Goal: Task Accomplishment & Management: Manage account settings

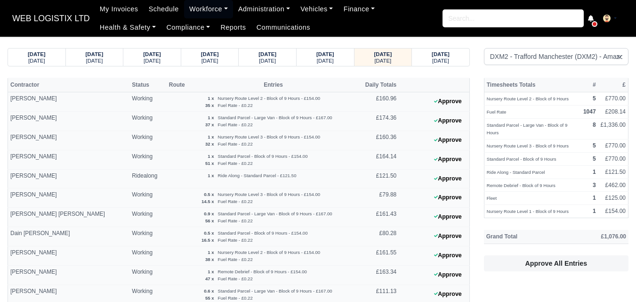
select select "1"
click at [487, 170] on small "Ride Along - Standard Parcel" at bounding box center [516, 172] width 58 height 5
click at [488, 170] on small "Ride Along - Standard Parcel" at bounding box center [516, 172] width 58 height 5
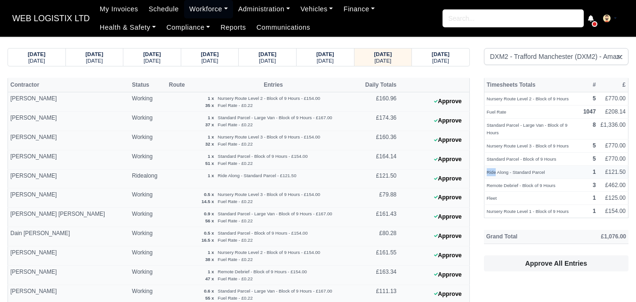
click at [488, 170] on small "Ride Along - Standard Parcel" at bounding box center [516, 172] width 58 height 5
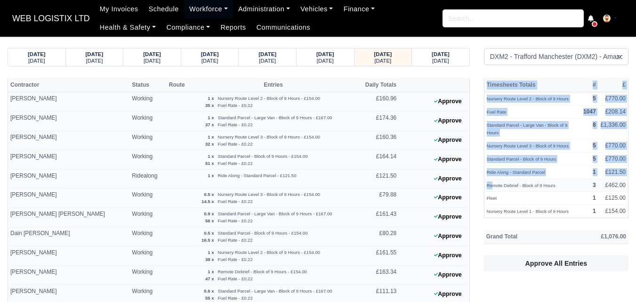
drag, startPoint x: 478, startPoint y: 167, endPoint x: 492, endPoint y: 178, distance: 17.4
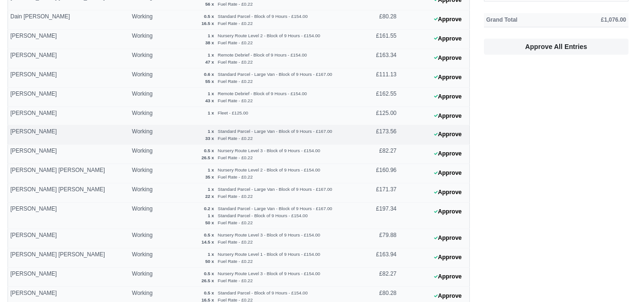
scroll to position [235, 0]
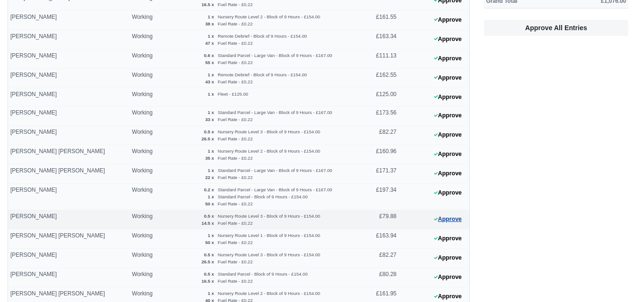
click at [453, 218] on button "Approve" at bounding box center [448, 219] width 38 height 14
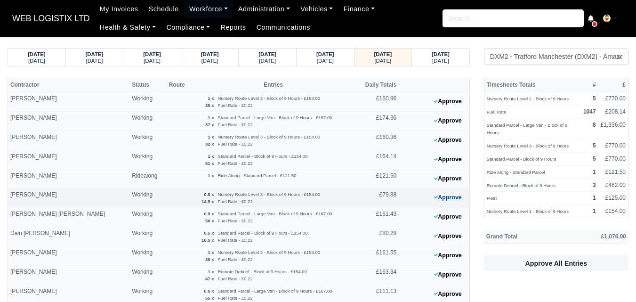
click at [458, 194] on button "Approve" at bounding box center [448, 198] width 38 height 14
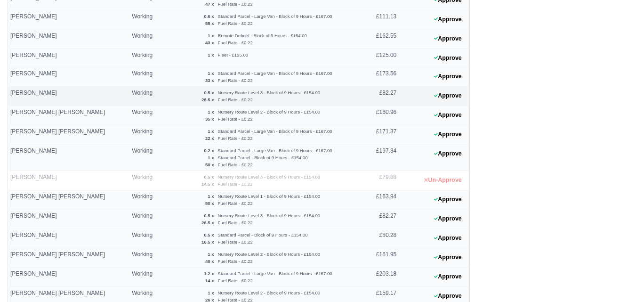
scroll to position [305, 0]
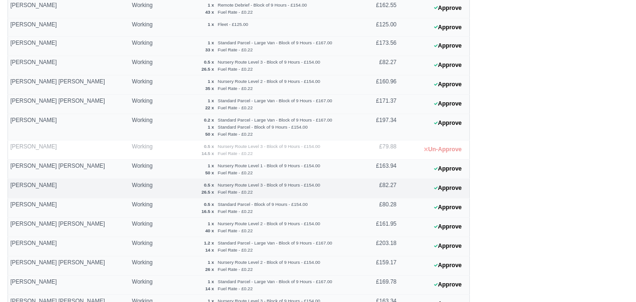
click at [452, 195] on 1758708408 "Approve" at bounding box center [434, 188] width 71 height 19
click at [449, 190] on button "Approve" at bounding box center [448, 188] width 38 height 14
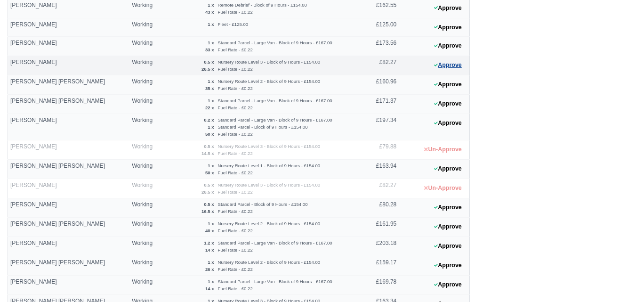
click at [459, 68] on button "Approve" at bounding box center [448, 65] width 38 height 14
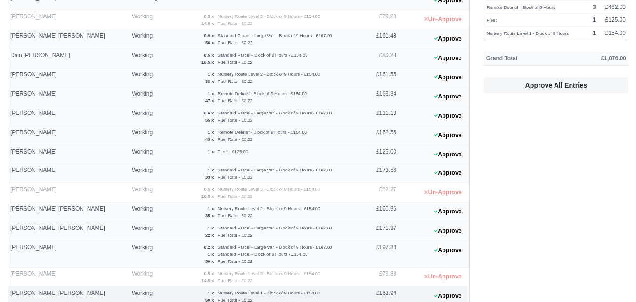
scroll to position [148, 0]
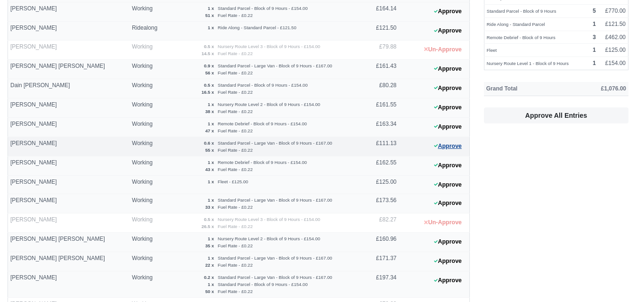
click at [449, 146] on button "Approve" at bounding box center [448, 146] width 38 height 14
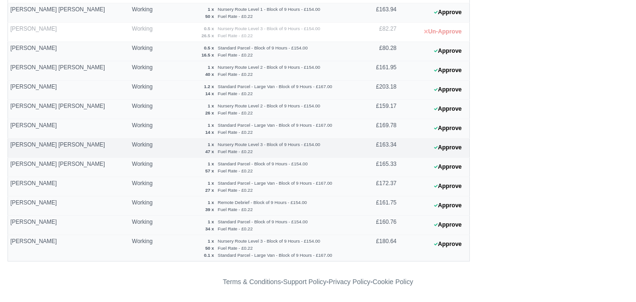
scroll to position [462, 0]
click at [456, 89] on button "Approve" at bounding box center [448, 89] width 38 height 14
click at [442, 246] on button "Approve" at bounding box center [448, 244] width 38 height 14
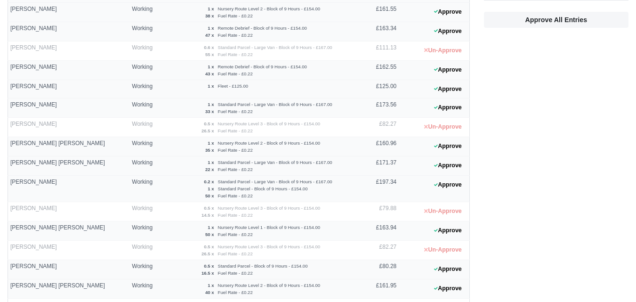
scroll to position [227, 0]
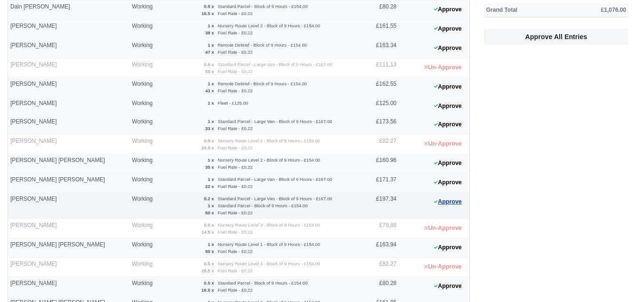
click at [449, 198] on button "Approve" at bounding box center [448, 202] width 38 height 14
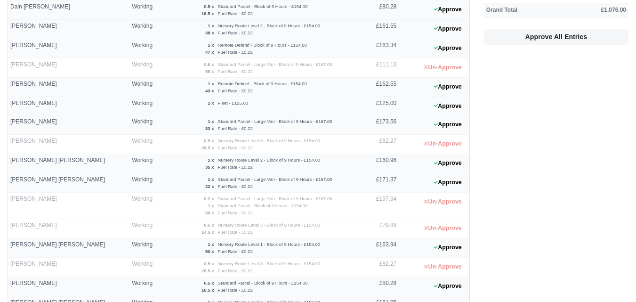
scroll to position [0, 0]
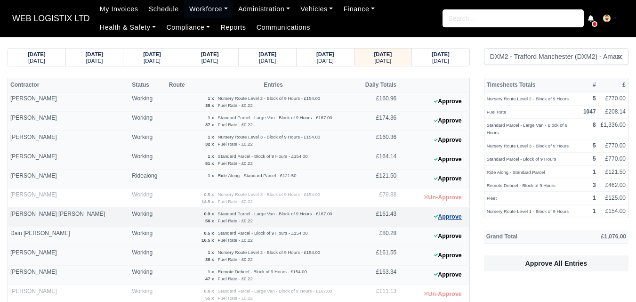
click at [449, 210] on button "Approve" at bounding box center [448, 217] width 38 height 14
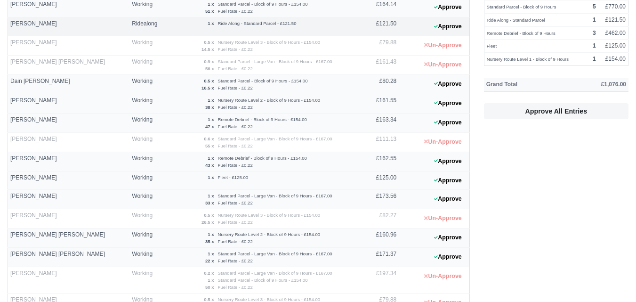
scroll to position [70, 0]
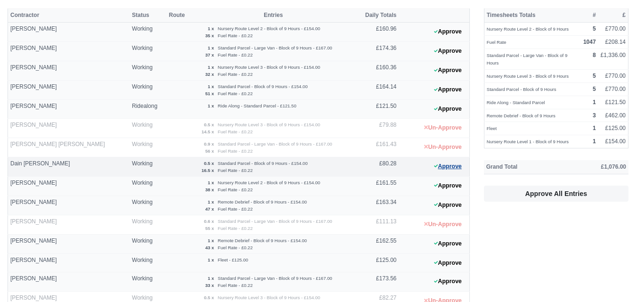
click at [445, 170] on button "Approve" at bounding box center [448, 167] width 38 height 14
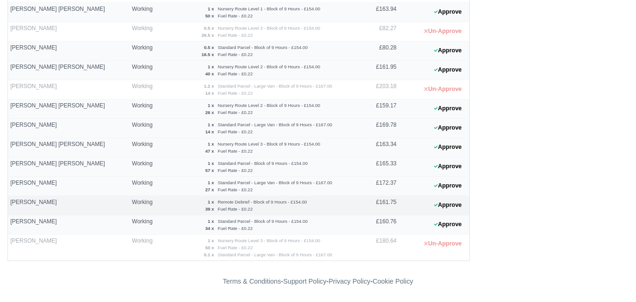
scroll to position [383, 0]
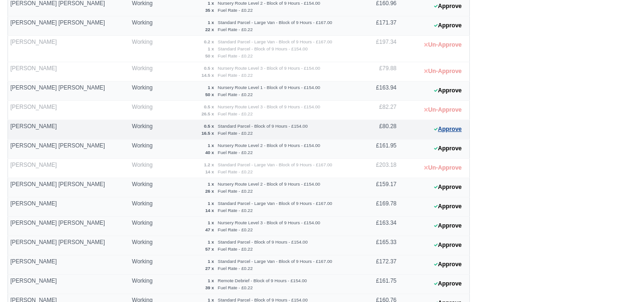
click at [456, 130] on button "Approve" at bounding box center [448, 129] width 38 height 14
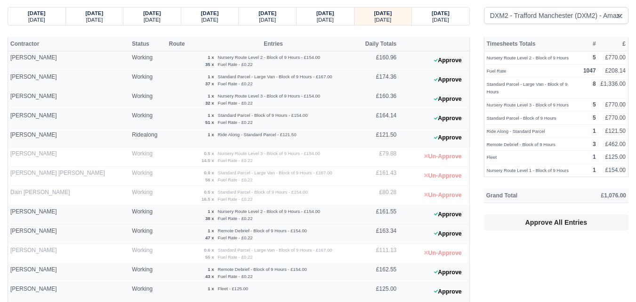
scroll to position [0, 0]
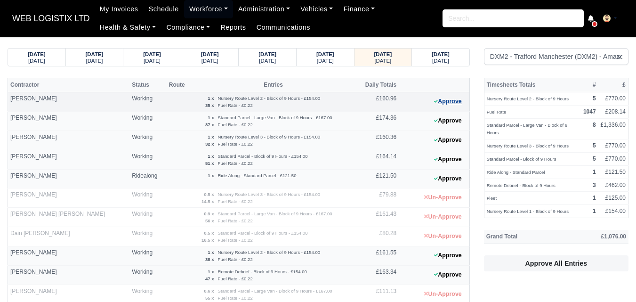
click at [433, 102] on button "Approve" at bounding box center [448, 102] width 38 height 14
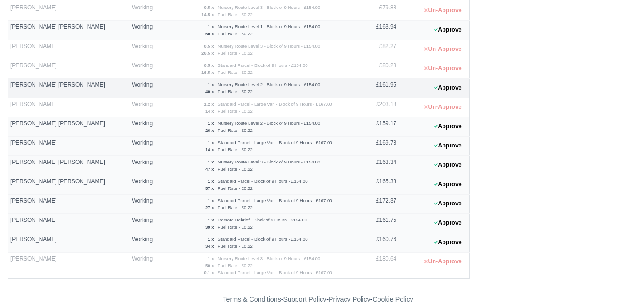
scroll to position [462, 0]
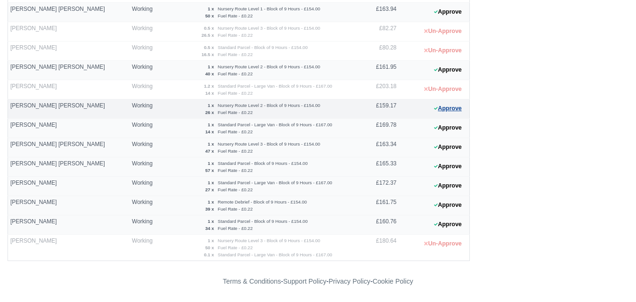
click at [436, 110] on icon at bounding box center [436, 108] width 4 height 3
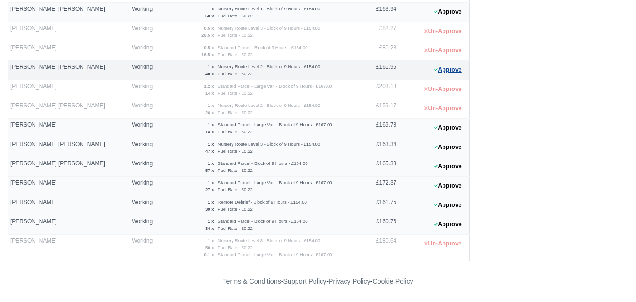
click at [444, 72] on button "Approve" at bounding box center [448, 70] width 38 height 14
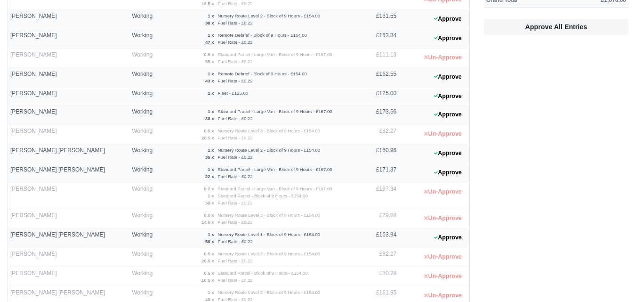
scroll to position [148, 0]
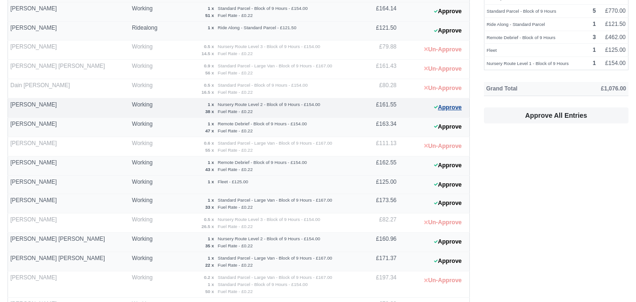
click at [447, 112] on button "Approve" at bounding box center [448, 108] width 38 height 14
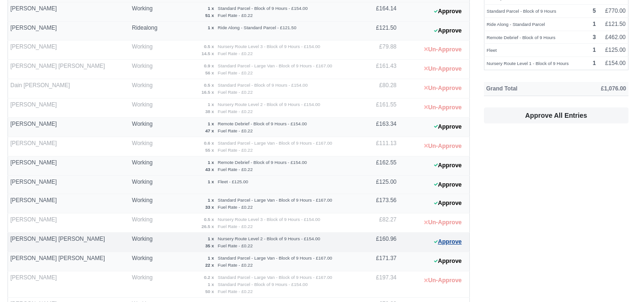
click at [458, 243] on button "Approve" at bounding box center [448, 242] width 38 height 14
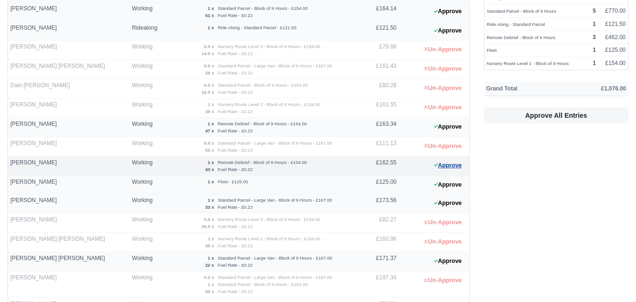
click at [442, 166] on button "Approve" at bounding box center [448, 166] width 38 height 14
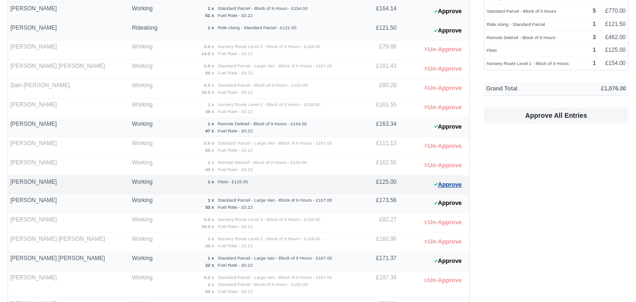
click at [449, 183] on button "Approve" at bounding box center [448, 185] width 38 height 14
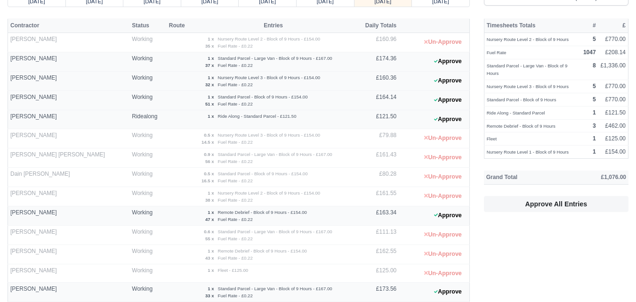
scroll to position [79, 0]
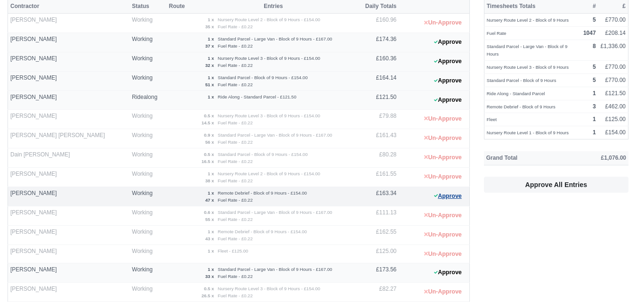
click at [450, 193] on button "Approve" at bounding box center [448, 196] width 38 height 14
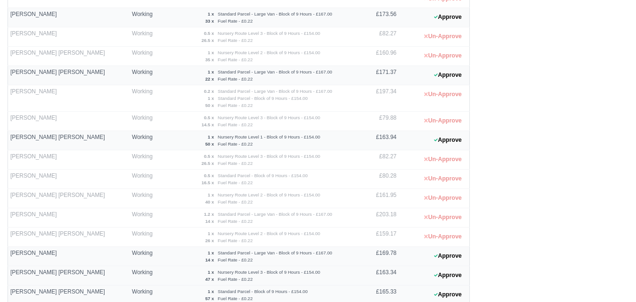
scroll to position [462, 0]
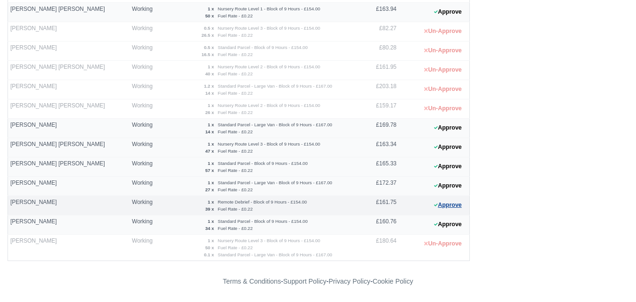
click at [447, 210] on button "Approve" at bounding box center [448, 205] width 38 height 14
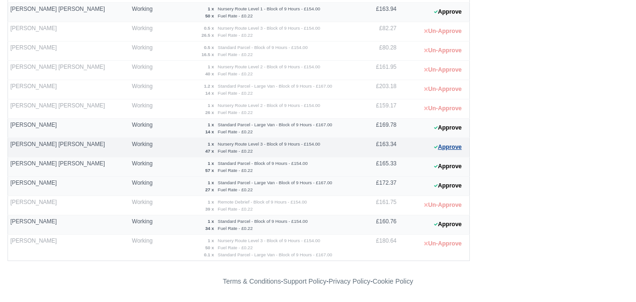
click at [431, 143] on button "Approve" at bounding box center [448, 147] width 38 height 14
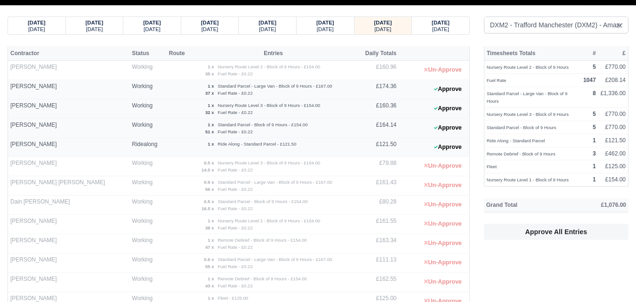
scroll to position [0, 0]
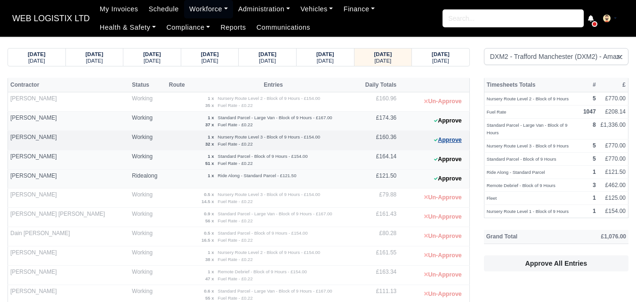
click at [444, 138] on button "Approve" at bounding box center [448, 140] width 38 height 14
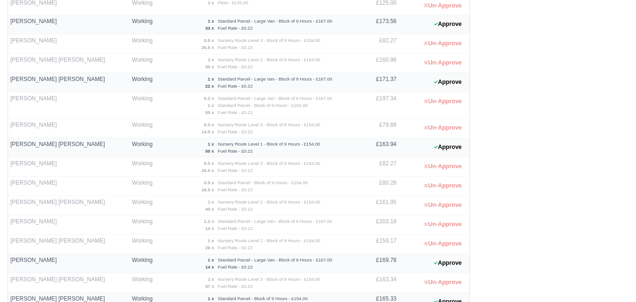
scroll to position [305, 0]
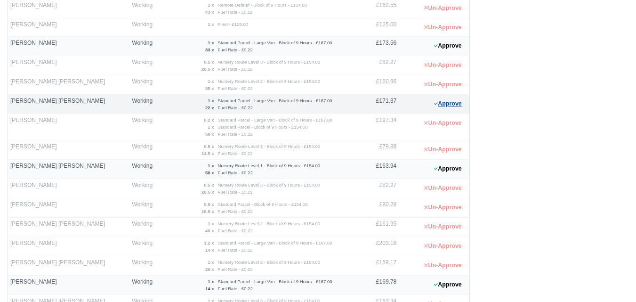
click at [440, 106] on button "Approve" at bounding box center [448, 104] width 38 height 14
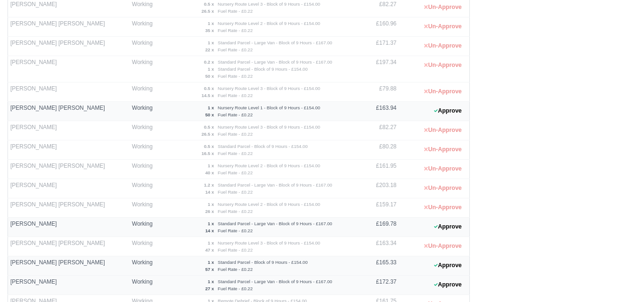
scroll to position [383, 0]
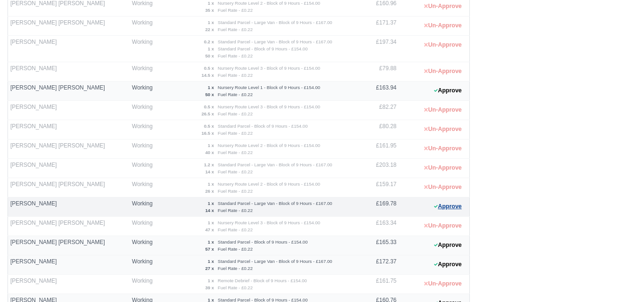
click at [448, 208] on button "Approve" at bounding box center [448, 207] width 38 height 14
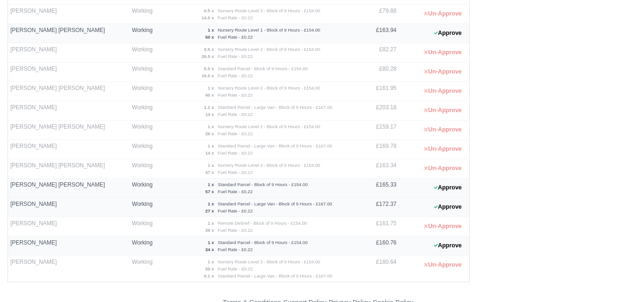
scroll to position [462, 0]
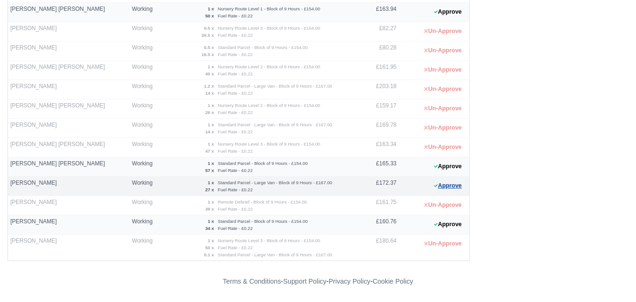
click at [441, 188] on button "Approve" at bounding box center [448, 186] width 38 height 14
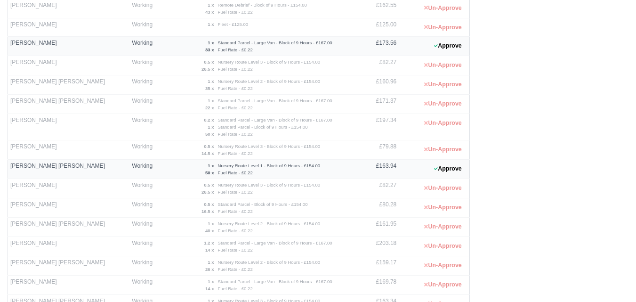
scroll to position [227, 0]
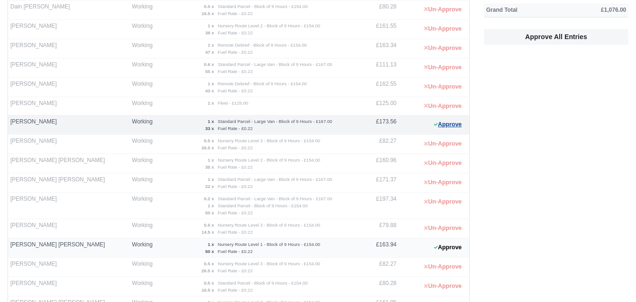
click at [431, 124] on button "Approve" at bounding box center [448, 125] width 38 height 14
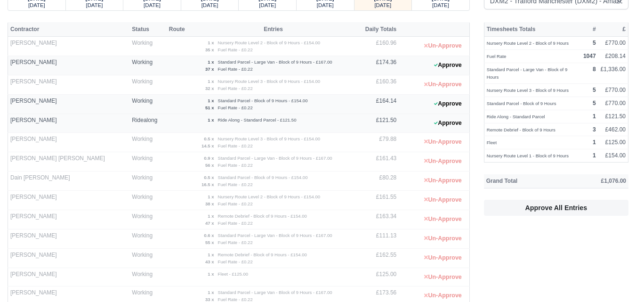
scroll to position [0, 0]
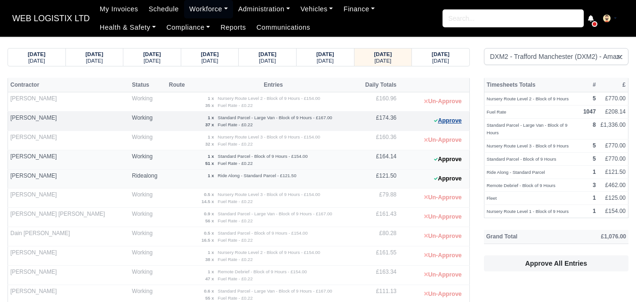
click at [448, 126] on button "Approve" at bounding box center [448, 121] width 38 height 14
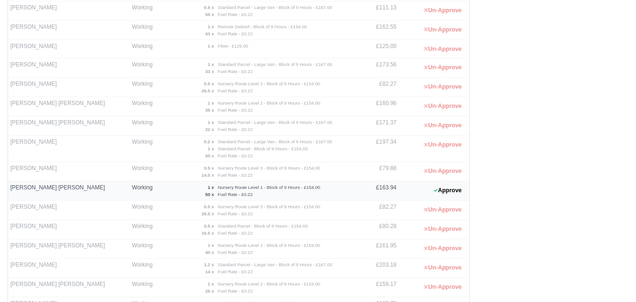
scroll to position [314, 0]
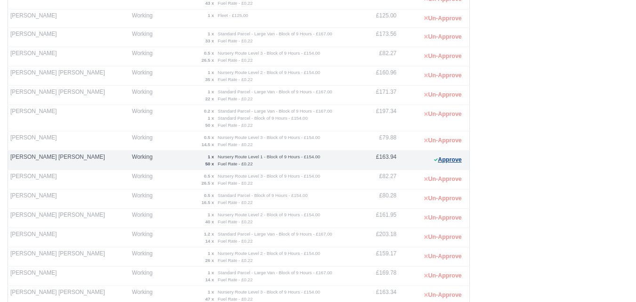
click at [434, 163] on button "Approve" at bounding box center [448, 160] width 38 height 14
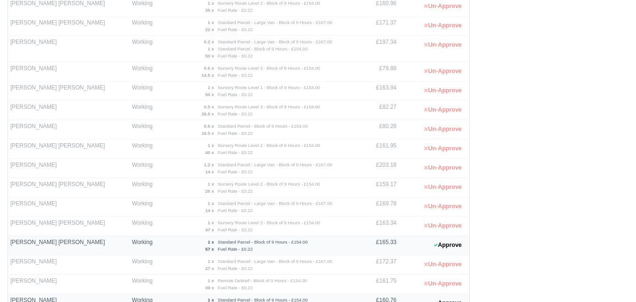
scroll to position [462, 0]
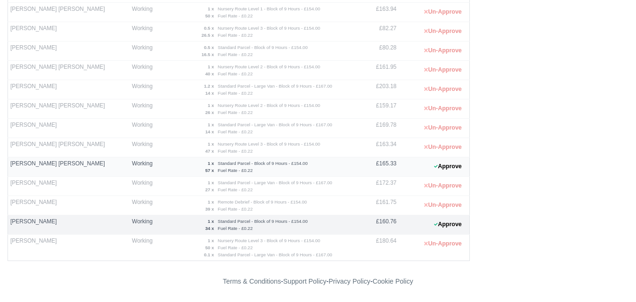
click at [435, 232] on 1758708895 "Approve" at bounding box center [434, 224] width 71 height 19
click at [440, 227] on button "Approve" at bounding box center [448, 225] width 38 height 14
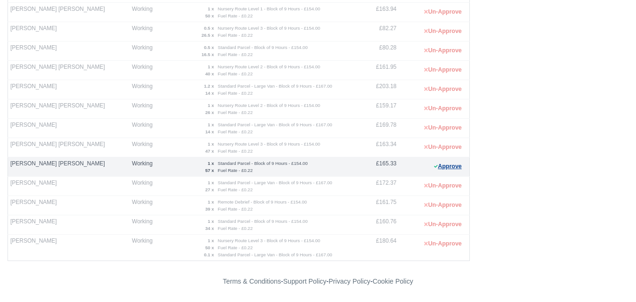
click at [448, 168] on button "Approve" at bounding box center [448, 167] width 38 height 14
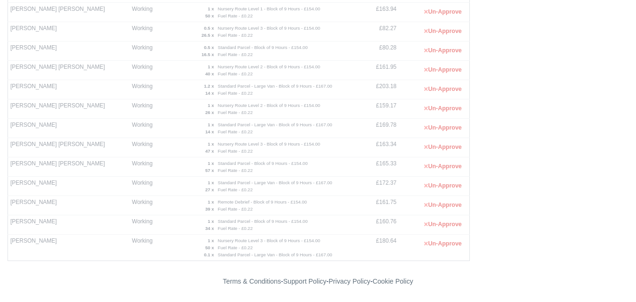
scroll to position [70, 0]
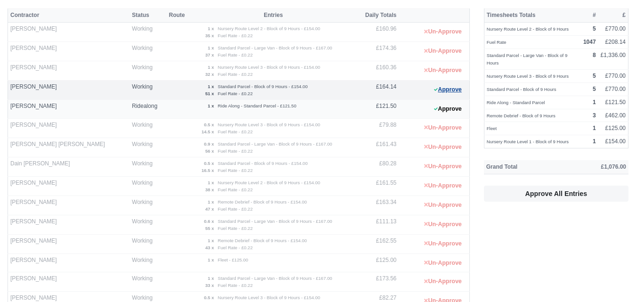
click at [452, 91] on button "Approve" at bounding box center [448, 90] width 38 height 14
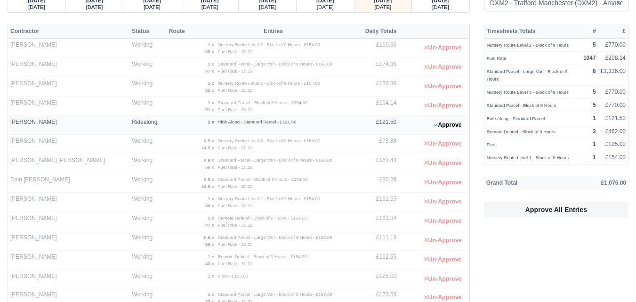
scroll to position [0, 0]
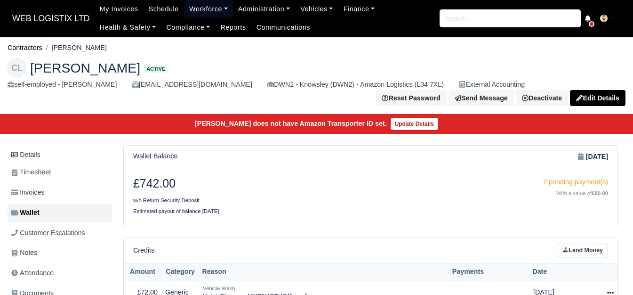
click at [210, 8] on link "Workforce" at bounding box center [208, 9] width 49 height 18
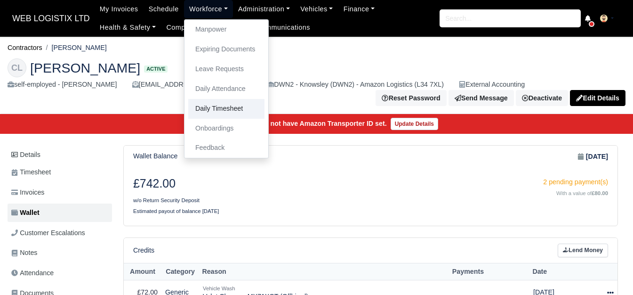
click at [214, 112] on link "Daily Timesheet" at bounding box center [226, 109] width 76 height 20
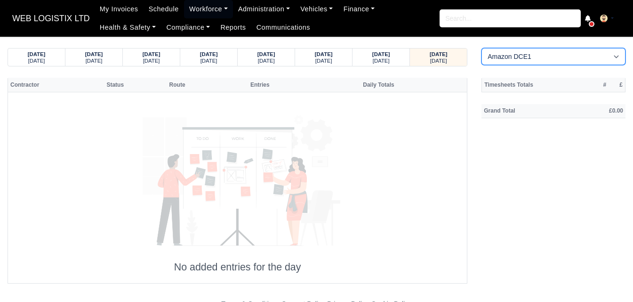
drag, startPoint x: 521, startPoint y: 53, endPoint x: 507, endPoint y: 62, distance: 17.0
click at [521, 53] on select "Amazon DCE1 DWN2 - Knowsley (DWN2) - Amazon Logistics (L34 7XL) DXM2 - Trafford…" at bounding box center [554, 56] width 144 height 17
select select "1"
click at [482, 48] on select "Amazon DCE1 DWN2 - Knowsley (DWN2) - Amazon Logistics (L34 7XL) DXM2 - Trafford…" at bounding box center [554, 56] width 144 height 17
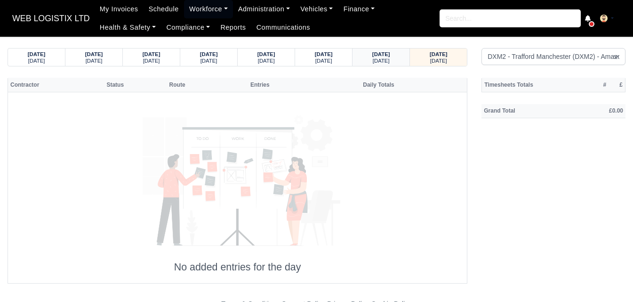
click at [385, 56] on strong "23/09/2025" at bounding box center [381, 54] width 18 height 6
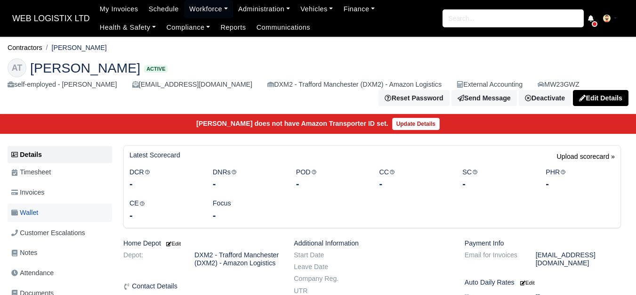
click at [33, 210] on span "Wallet" at bounding box center [24, 212] width 27 height 11
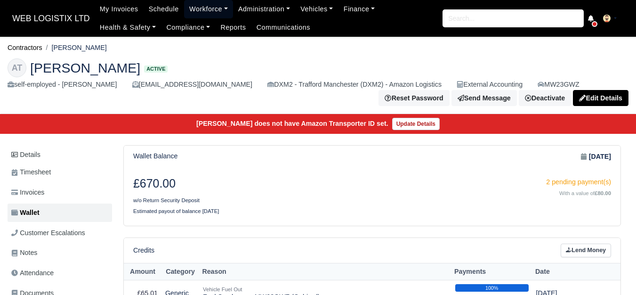
click at [205, 3] on link "Workforce" at bounding box center [208, 9] width 49 height 18
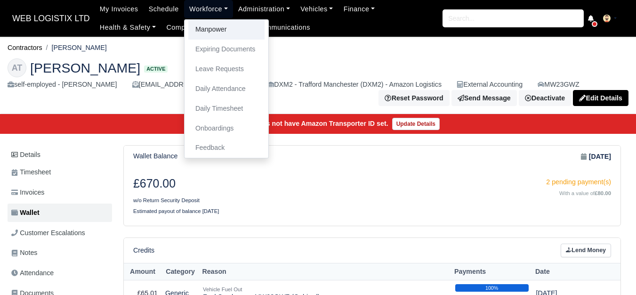
click at [206, 32] on link "Manpower" at bounding box center [226, 30] width 76 height 20
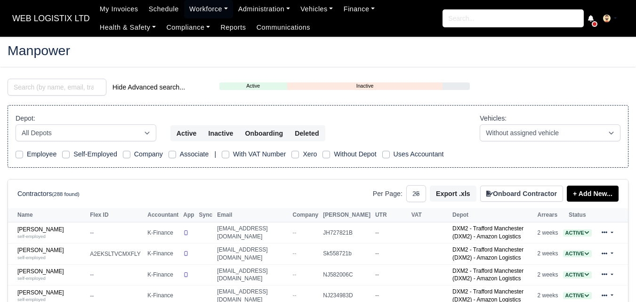
select select "25"
type input "praveen"
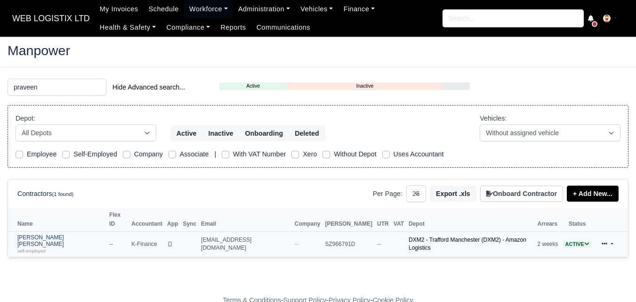
click at [51, 234] on link "Praveen Kumar Nagula self-employed" at bounding box center [60, 244] width 87 height 20
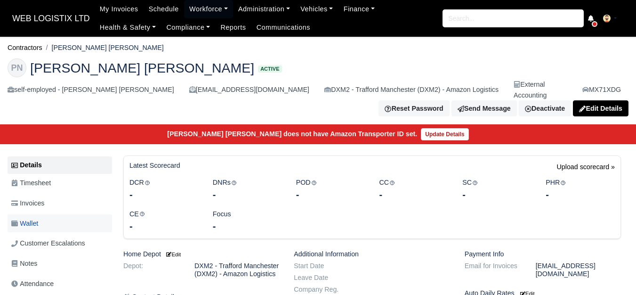
click at [33, 218] on span "Wallet" at bounding box center [24, 223] width 27 height 11
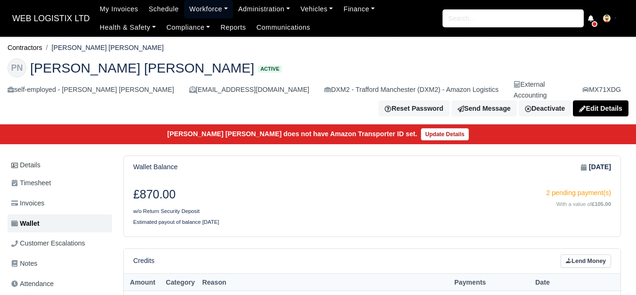
click at [201, 8] on link "Workforce" at bounding box center [208, 9] width 49 height 18
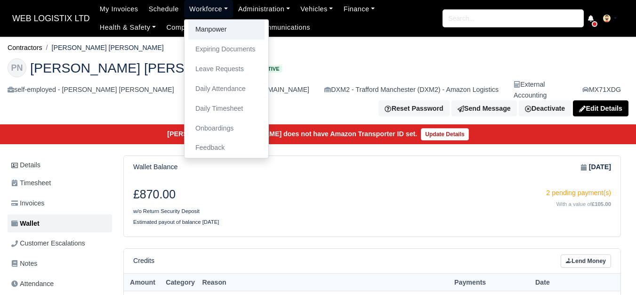
click at [202, 30] on link "Manpower" at bounding box center [226, 30] width 76 height 20
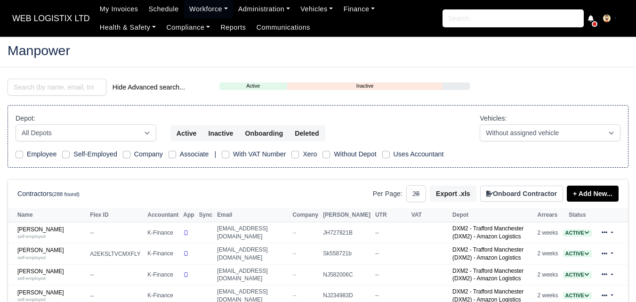
select select "25"
click at [52, 84] on input "search" at bounding box center [57, 87] width 99 height 17
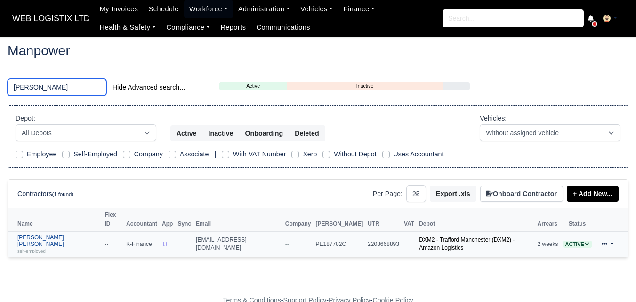
type input "paige"
click at [41, 248] on small "self-employed" at bounding box center [31, 250] width 28 height 5
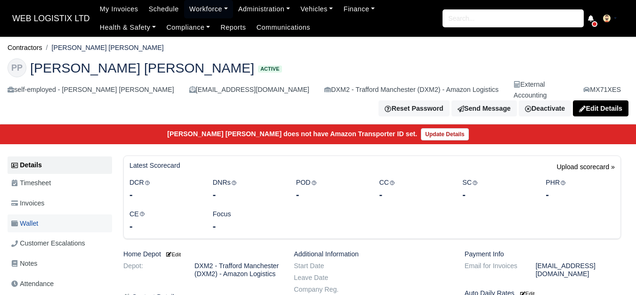
click at [57, 214] on link "Wallet" at bounding box center [60, 223] width 105 height 18
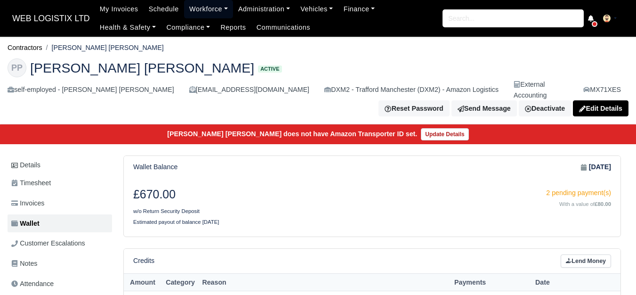
click at [204, 7] on link "Workforce" at bounding box center [208, 9] width 49 height 18
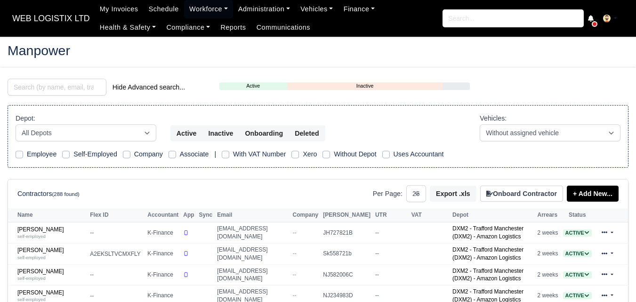
select select "25"
click at [61, 94] on input "search" at bounding box center [57, 87] width 99 height 17
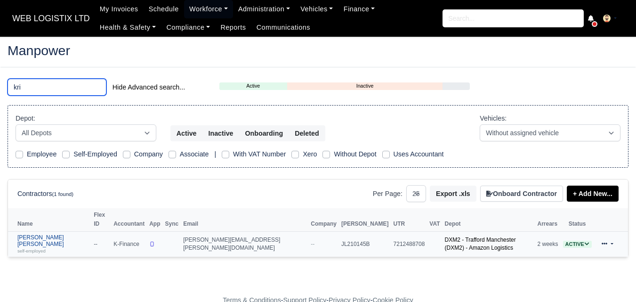
type input "kri"
click at [45, 248] on small "self-employed" at bounding box center [31, 250] width 28 height 5
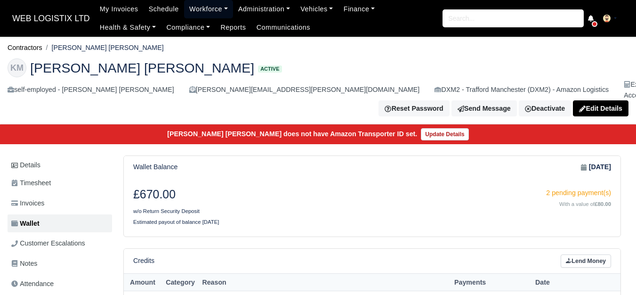
click at [191, 10] on link "Workforce" at bounding box center [208, 9] width 49 height 18
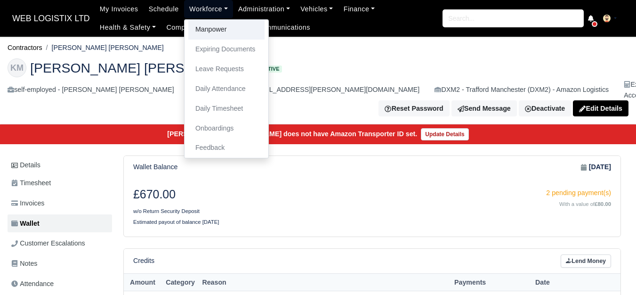
click at [204, 36] on link "Manpower" at bounding box center [226, 30] width 76 height 20
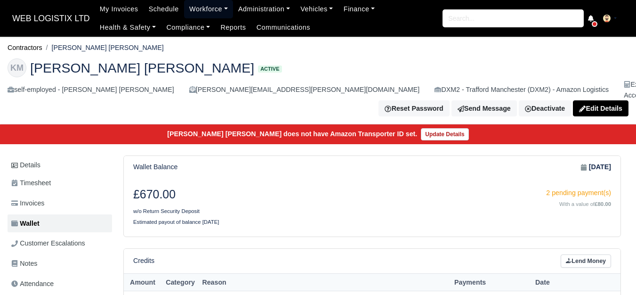
click at [202, 5] on link "Workforce" at bounding box center [208, 9] width 49 height 18
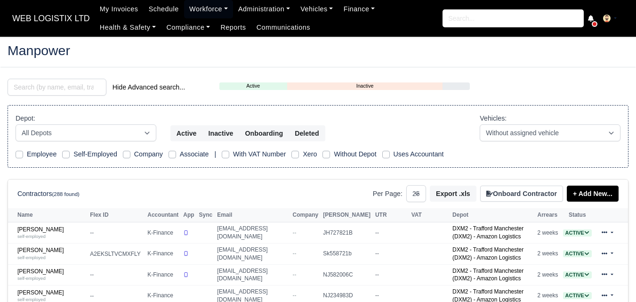
select select "25"
click at [61, 89] on input "search" at bounding box center [57, 87] width 99 height 17
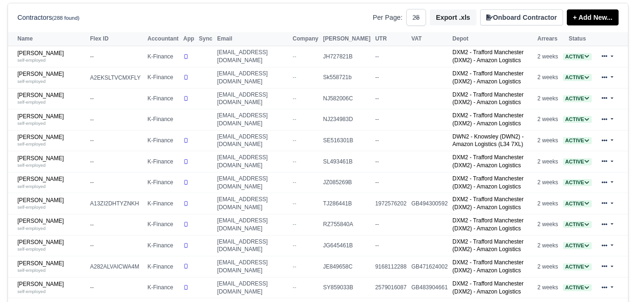
scroll to position [314, 0]
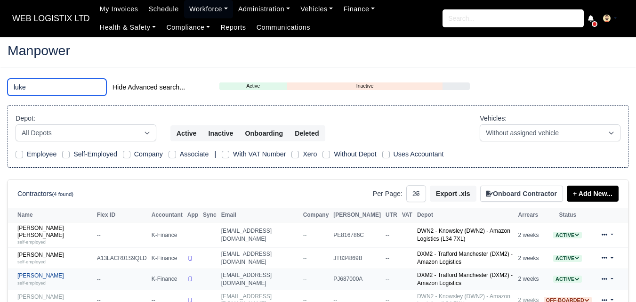
type input "luke"
click at [38, 272] on link "[PERSON_NAME] self-employed" at bounding box center [54, 279] width 75 height 14
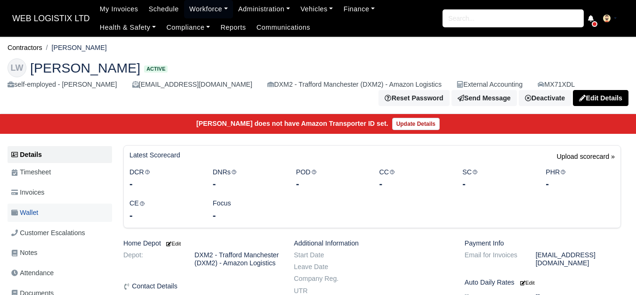
click at [45, 210] on link "Wallet" at bounding box center [60, 212] width 105 height 18
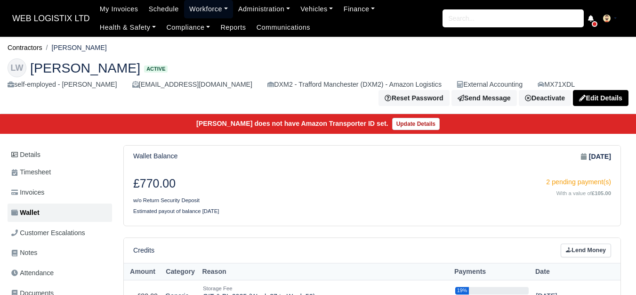
click at [210, 11] on link "Workforce" at bounding box center [208, 9] width 49 height 18
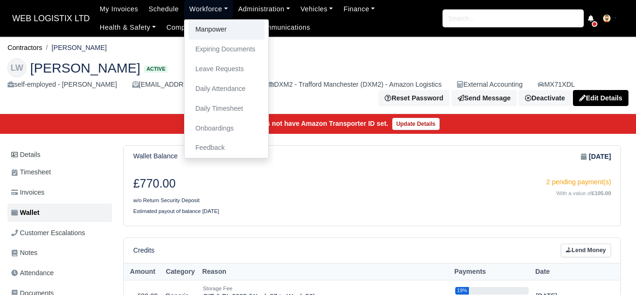
click at [214, 25] on link "Manpower" at bounding box center [226, 30] width 76 height 20
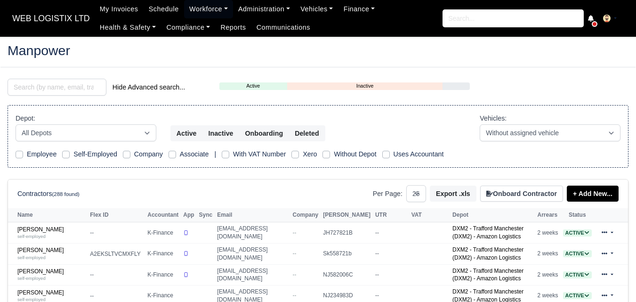
select select "25"
click at [70, 83] on input "search" at bounding box center [57, 87] width 99 height 17
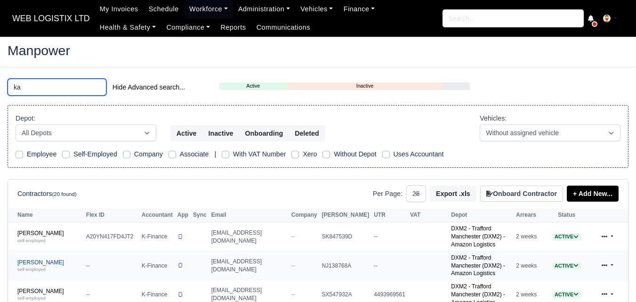
type input "ka"
click at [43, 259] on link "Ka Chung Cheuk self-employed" at bounding box center [49, 266] width 64 height 14
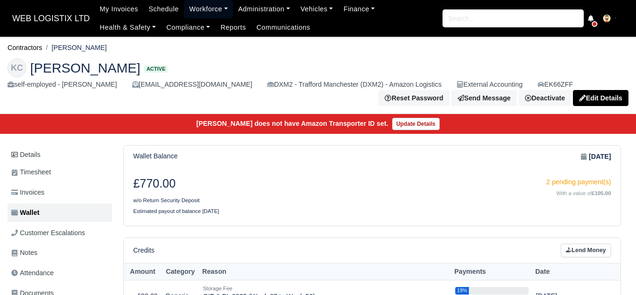
click at [199, 5] on link "Workforce" at bounding box center [208, 9] width 49 height 18
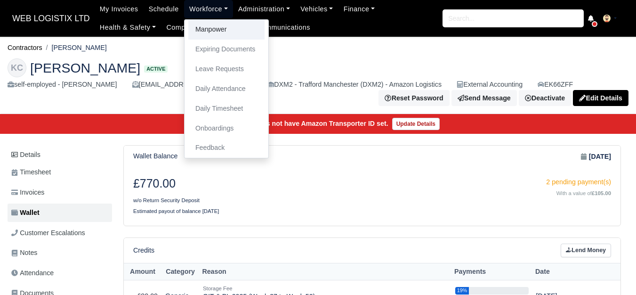
click at [226, 28] on link "Manpower" at bounding box center [226, 30] width 76 height 20
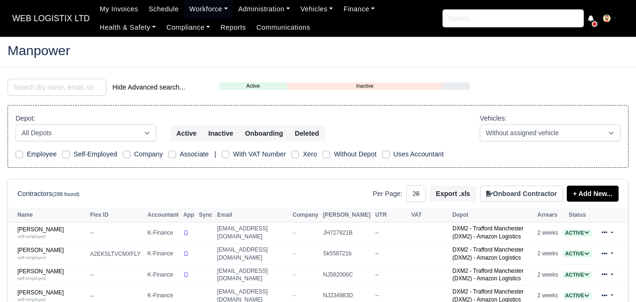
select select "25"
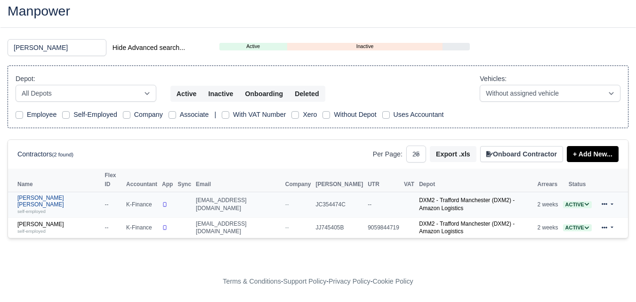
scroll to position [22, 0]
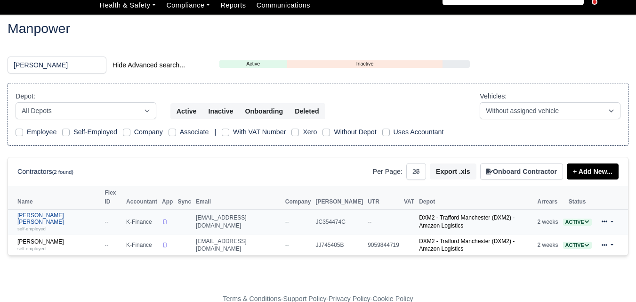
type input "[PERSON_NAME]"
click at [52, 225] on div "self-employed" at bounding box center [58, 228] width 83 height 7
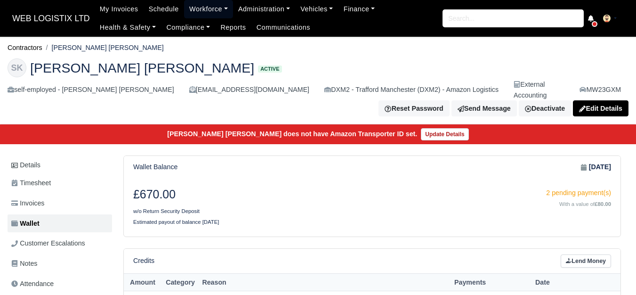
click at [197, 11] on link "Workforce" at bounding box center [208, 9] width 49 height 18
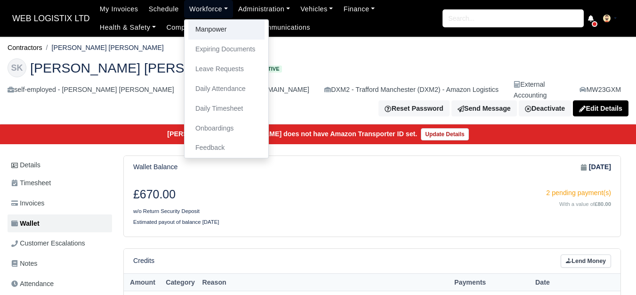
click at [202, 33] on link "Manpower" at bounding box center [226, 30] width 76 height 20
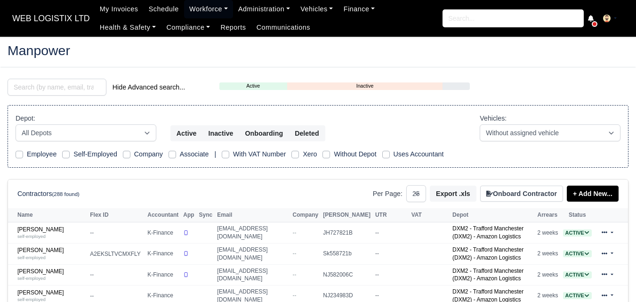
select select "25"
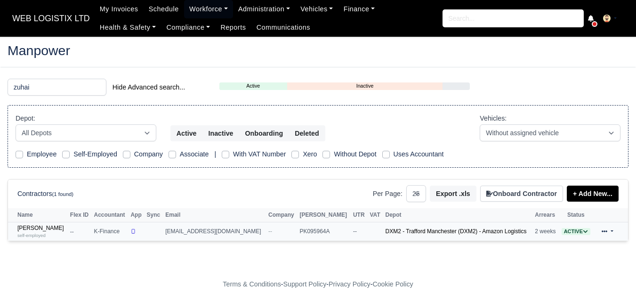
type input "zuhai"
click at [29, 223] on td "Zuhaib Aziz Ullah self-employed" at bounding box center [38, 231] width 60 height 18
click at [32, 227] on link "Zuhaib Aziz Ullah self-employed" at bounding box center [41, 232] width 48 height 14
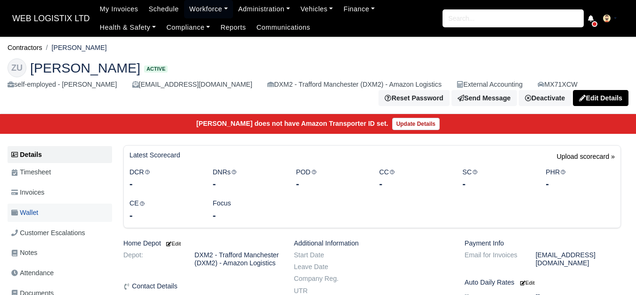
click at [38, 215] on span "Wallet" at bounding box center [24, 212] width 27 height 11
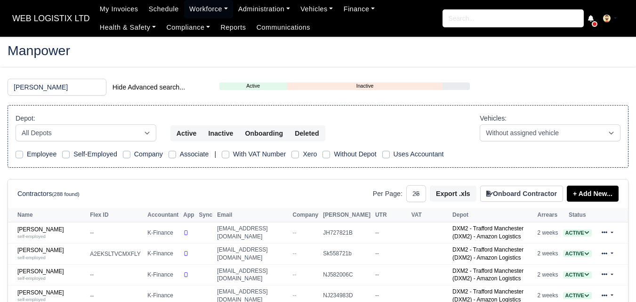
select select "25"
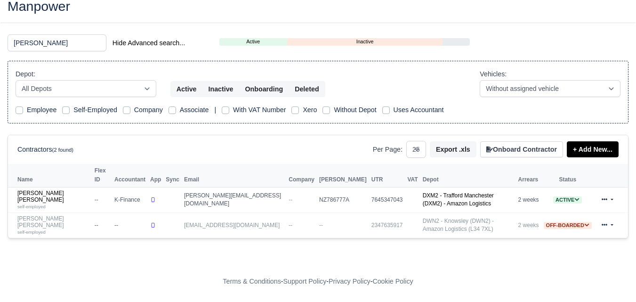
scroll to position [22, 0]
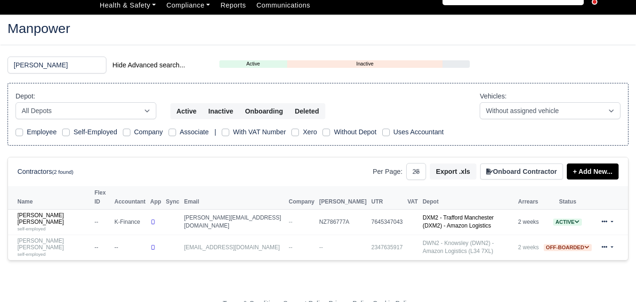
type input "marcus"
click at [57, 212] on link "Marcus John Thorpe self-employed" at bounding box center [53, 222] width 73 height 20
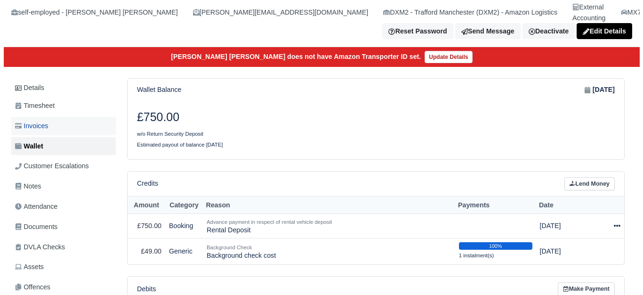
scroll to position [77, 0]
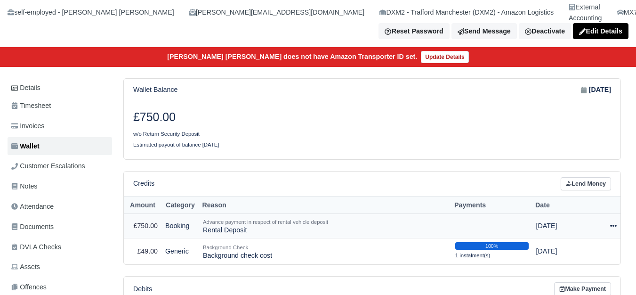
click at [616, 222] on icon at bounding box center [613, 225] width 7 height 7
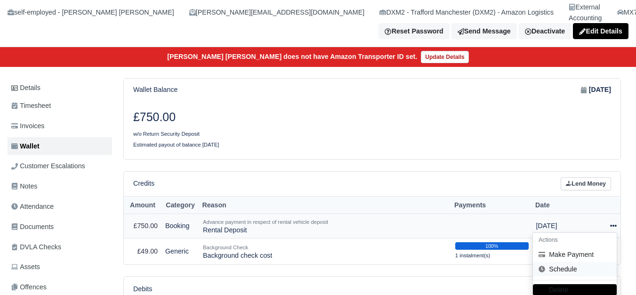
click at [573, 262] on link "Schedule" at bounding box center [575, 269] width 84 height 15
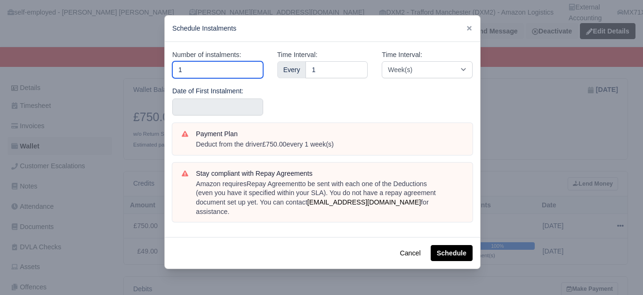
click at [199, 72] on input "1" at bounding box center [217, 69] width 91 height 17
type input "10"
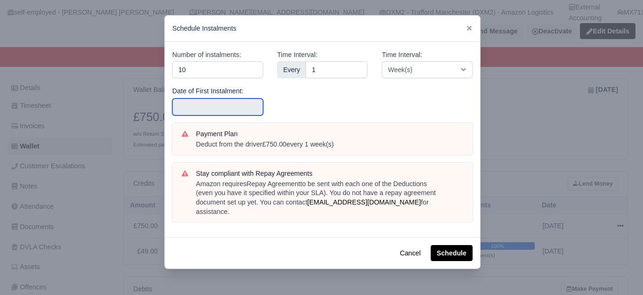
click at [205, 108] on input "text" at bounding box center [217, 106] width 91 height 17
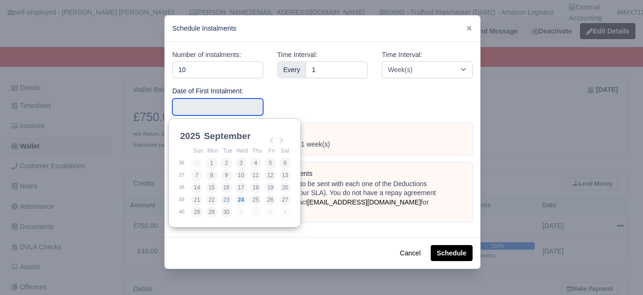
click at [205, 108] on input "text" at bounding box center [217, 106] width 91 height 17
click at [292, 100] on div "Time Interval: Every 1" at bounding box center [322, 85] width 105 height 73
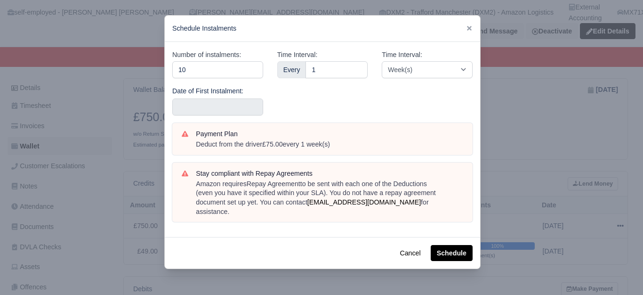
click at [208, 98] on div "Date of First Instalment:" at bounding box center [217, 101] width 91 height 30
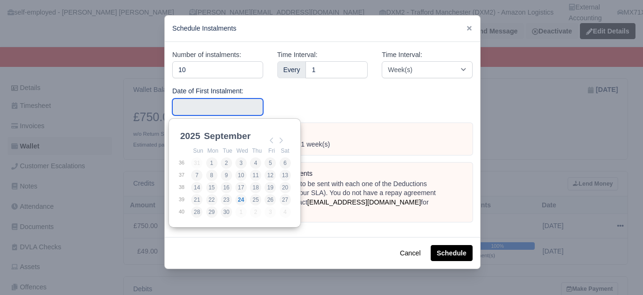
click at [202, 105] on input "Use the arrow keys to pick a date" at bounding box center [217, 106] width 91 height 17
type input "2025-09-14"
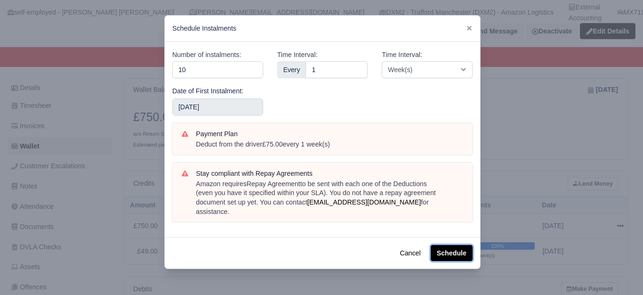
click at [453, 245] on button "Schedule" at bounding box center [452, 253] width 42 height 16
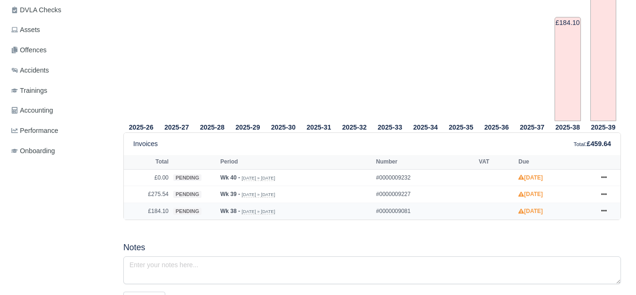
scroll to position [314, 0]
click at [605, 208] on icon at bounding box center [604, 211] width 6 height 6
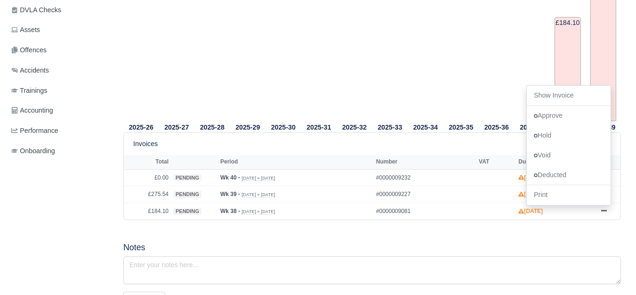
click at [498, 223] on div "2025-26 2025-27 2025-28 2025-29 2025-30 2025-31 2025-32 2025-33 2025-34" at bounding box center [372, 132] width 512 height 426
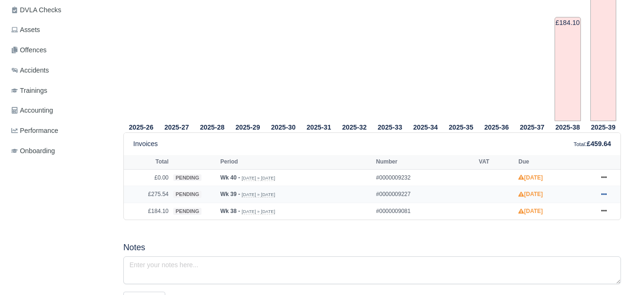
click at [600, 188] on link at bounding box center [604, 194] width 14 height 12
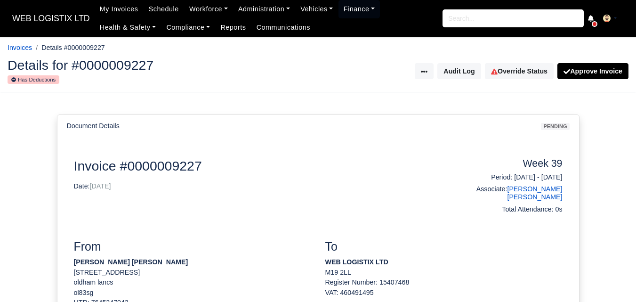
scroll to position [235, 0]
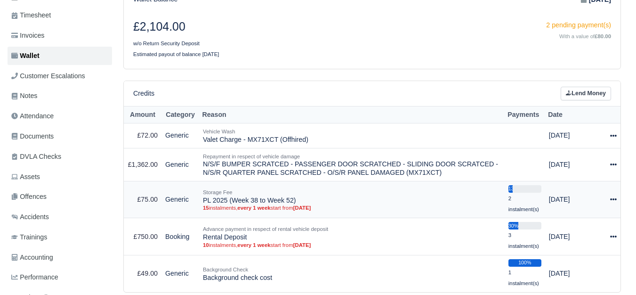
scroll to position [157, 0]
drag, startPoint x: 203, startPoint y: 204, endPoint x: 304, endPoint y: 204, distance: 100.8
click at [304, 204] on td "Storage Fee PL 2025 (Week 38 to Week 52) 15 instalments, every 1 week start fro…" at bounding box center [352, 199] width 306 height 37
copy td "PL 2025 (Week 38 to Week 52)"
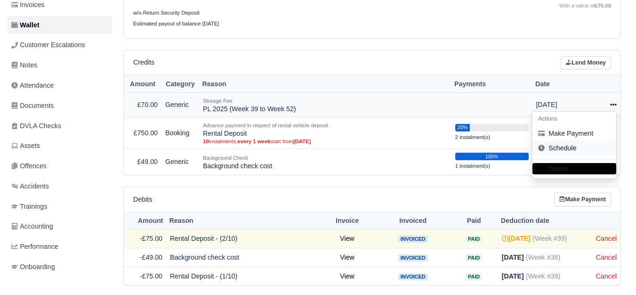
click at [590, 141] on link "Schedule" at bounding box center [575, 148] width 84 height 15
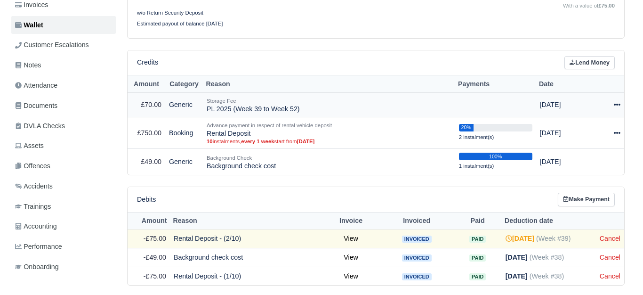
scroll to position [198, 0]
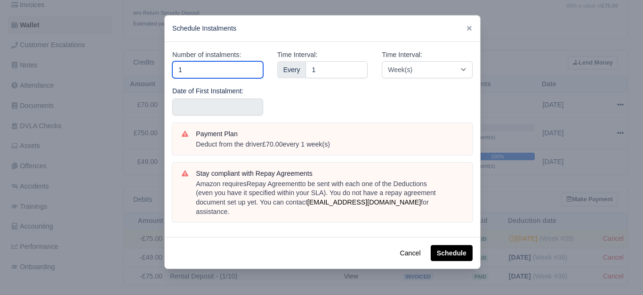
click at [202, 65] on input "1" at bounding box center [217, 69] width 91 height 17
click at [208, 75] on input "1" at bounding box center [217, 69] width 91 height 17
type input "14"
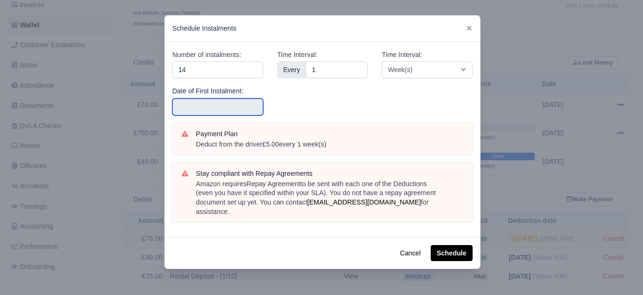
click at [216, 109] on input "text" at bounding box center [217, 106] width 91 height 17
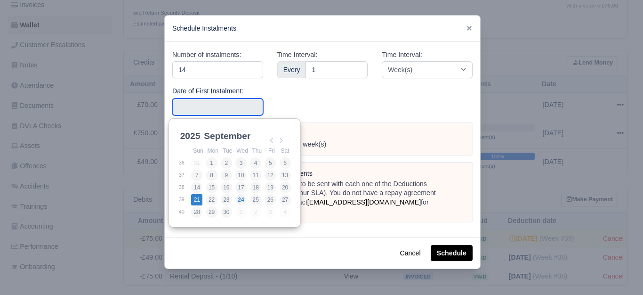
type input "2025-09-21"
click at [218, 106] on input "2025-09-21" at bounding box center [217, 106] width 91 height 17
click at [366, 97] on div "Time Interval: Every 1" at bounding box center [322, 85] width 105 height 73
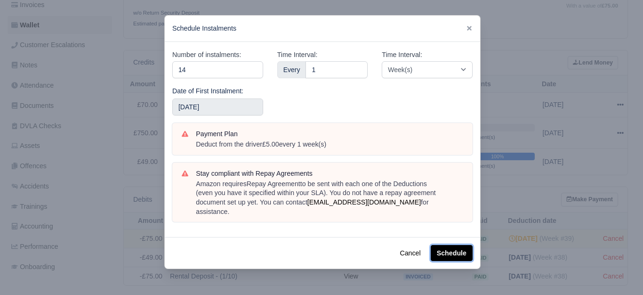
click at [461, 251] on button "Schedule" at bounding box center [452, 253] width 42 height 16
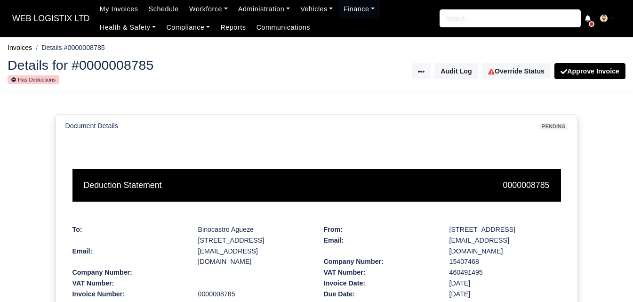
scroll to position [235, 0]
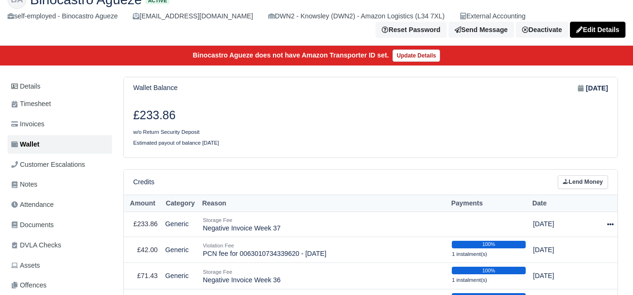
scroll to position [157, 0]
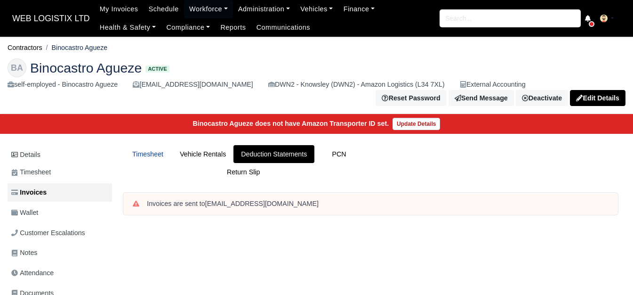
click at [162, 156] on link "Timesheet" at bounding box center [147, 154] width 49 height 18
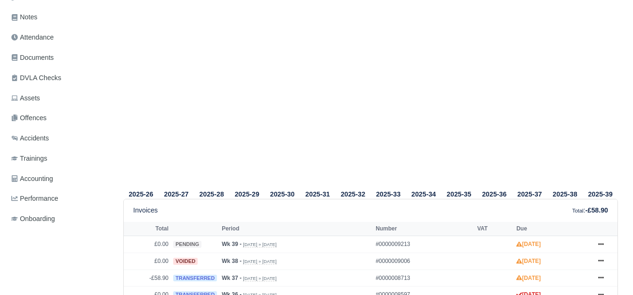
scroll to position [314, 0]
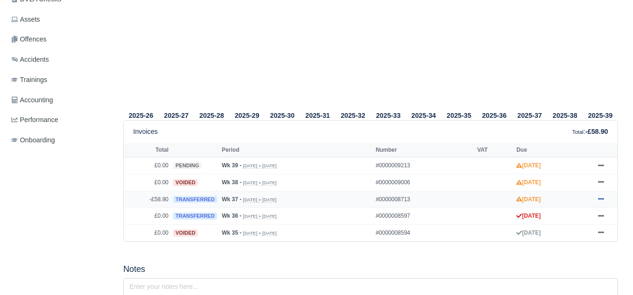
click at [603, 200] on icon at bounding box center [602, 199] width 6 height 6
click at [459, 67] on tr "2025-35" at bounding box center [459, 8] width 35 height 201
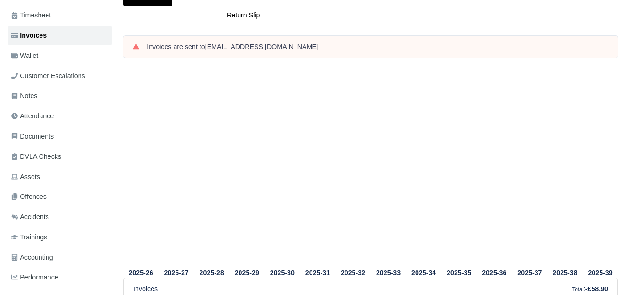
scroll to position [0, 0]
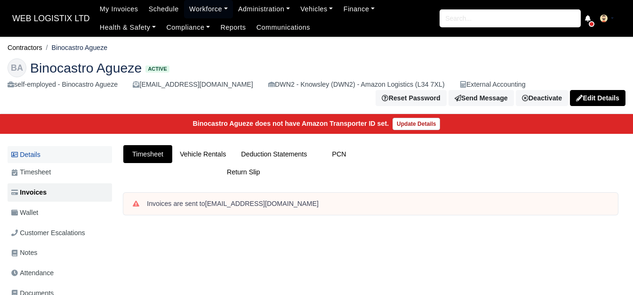
click at [40, 160] on link "Details" at bounding box center [60, 154] width 105 height 17
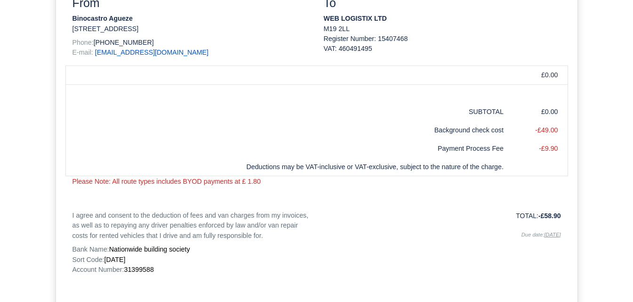
scroll to position [157, 0]
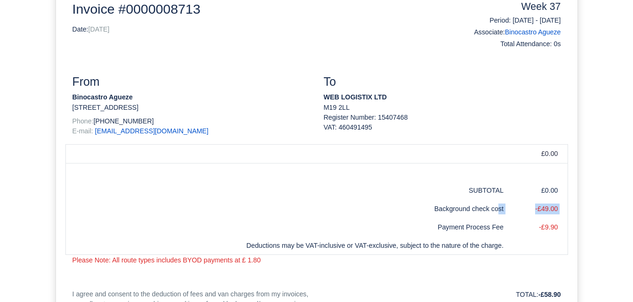
drag, startPoint x: 499, startPoint y: 211, endPoint x: 433, endPoint y: 218, distance: 66.7
click at [433, 218] on tfoot "£0.00 SUBTOTAL £0.00 Background check cost -£49.00 Payment Process Fee -£9.90 D…" at bounding box center [316, 199] width 502 height 111
click at [558, 152] on td "£0.00" at bounding box center [538, 153] width 60 height 19
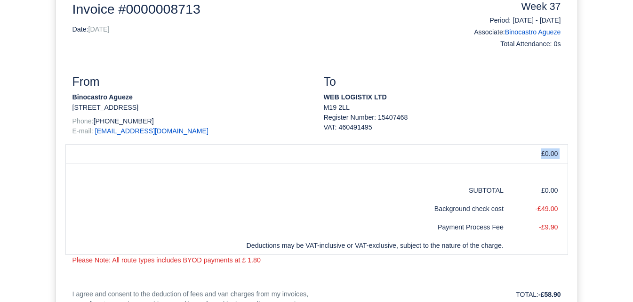
click at [558, 152] on td "£0.00" at bounding box center [538, 153] width 60 height 19
click at [551, 152] on td "£0.00" at bounding box center [538, 153] width 60 height 19
drag, startPoint x: 551, startPoint y: 152, endPoint x: 551, endPoint y: 166, distance: 14.1
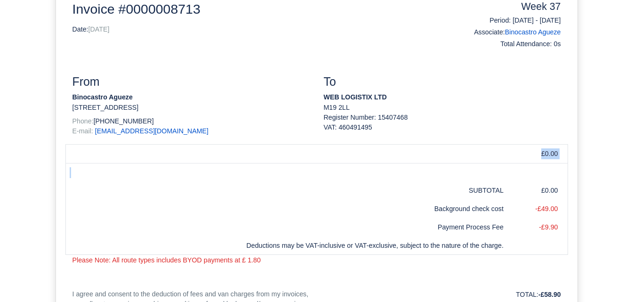
click at [551, 166] on tfoot "£0.00 SUBTOTAL £0.00 Background check cost -£49.00 Payment Process Fee -£9.90 D…" at bounding box center [316, 199] width 502 height 111
click at [494, 159] on td at bounding box center [286, 153] width 442 height 19
click at [550, 206] on td "-£49.00" at bounding box center [538, 209] width 60 height 18
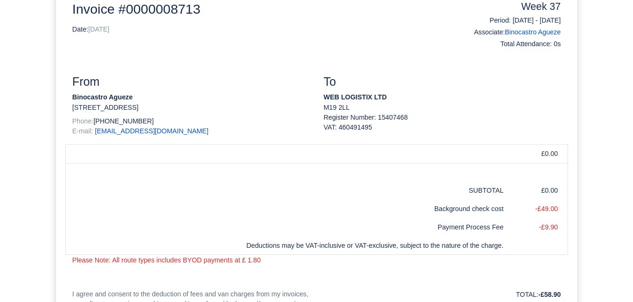
click at [534, 188] on td "£0.00" at bounding box center [538, 190] width 60 height 18
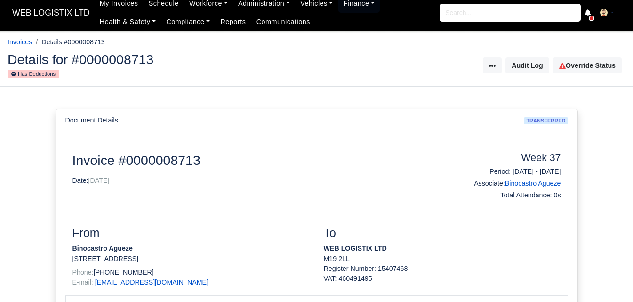
scroll to position [0, 0]
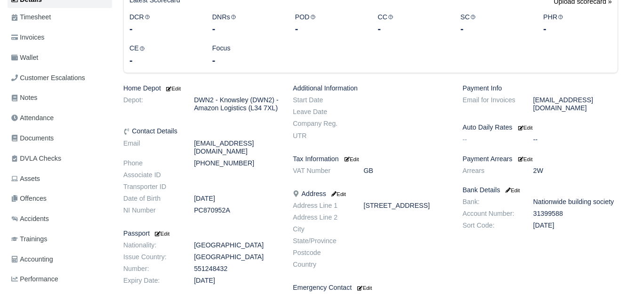
scroll to position [157, 0]
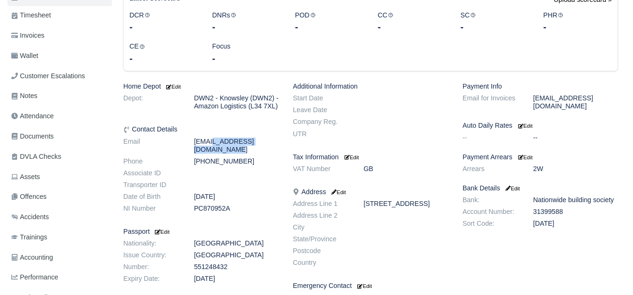
drag, startPoint x: 195, startPoint y: 147, endPoint x: 275, endPoint y: 146, distance: 79.6
click at [275, 146] on dd "[EMAIL_ADDRESS][DOMAIN_NAME]" at bounding box center [236, 146] width 99 height 16
copy dd "[EMAIL_ADDRESS][DOMAIN_NAME]"
